Goal: Task Accomplishment & Management: Manage account settings

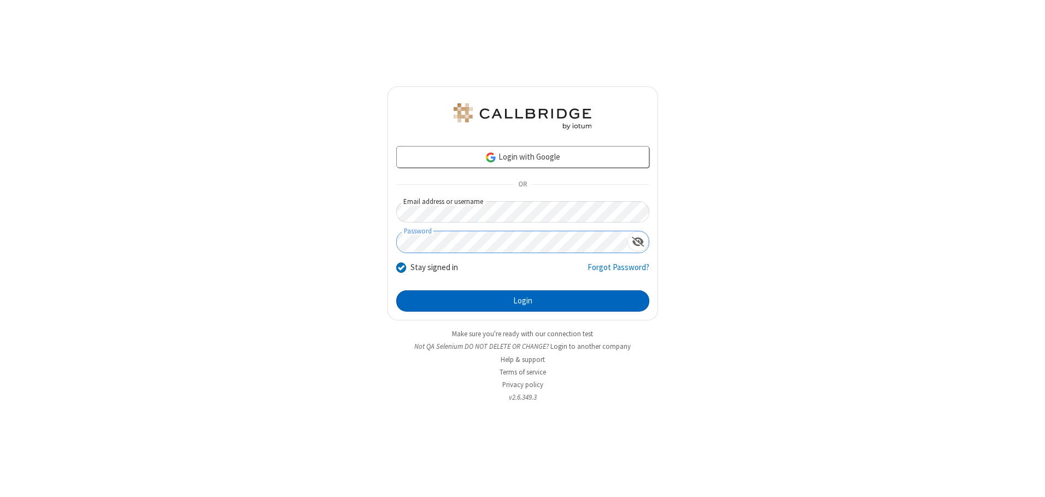
click at [522, 301] on button "Login" at bounding box center [522, 301] width 253 height 22
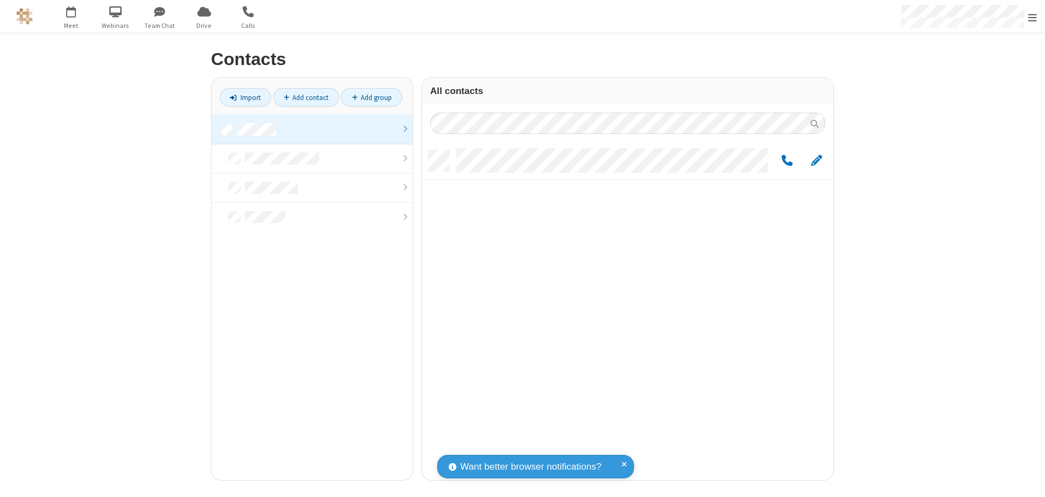
scroll to position [329, 403]
click at [312, 129] on link at bounding box center [311, 130] width 201 height 30
click at [372, 97] on link "Add group" at bounding box center [371, 97] width 61 height 19
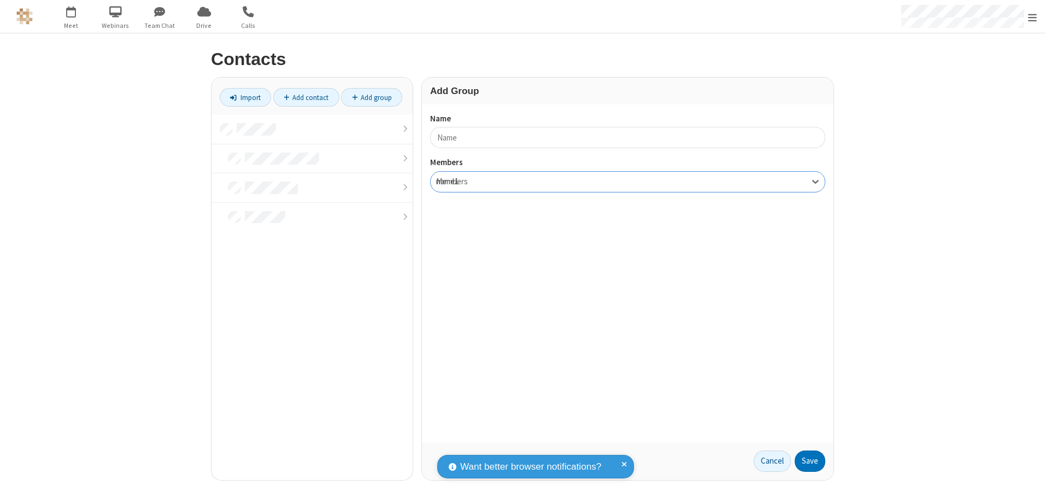
type input "name17"
click at [810, 461] on button "Save" at bounding box center [809, 461] width 31 height 22
